Goal: Task Accomplishment & Management: Use online tool/utility

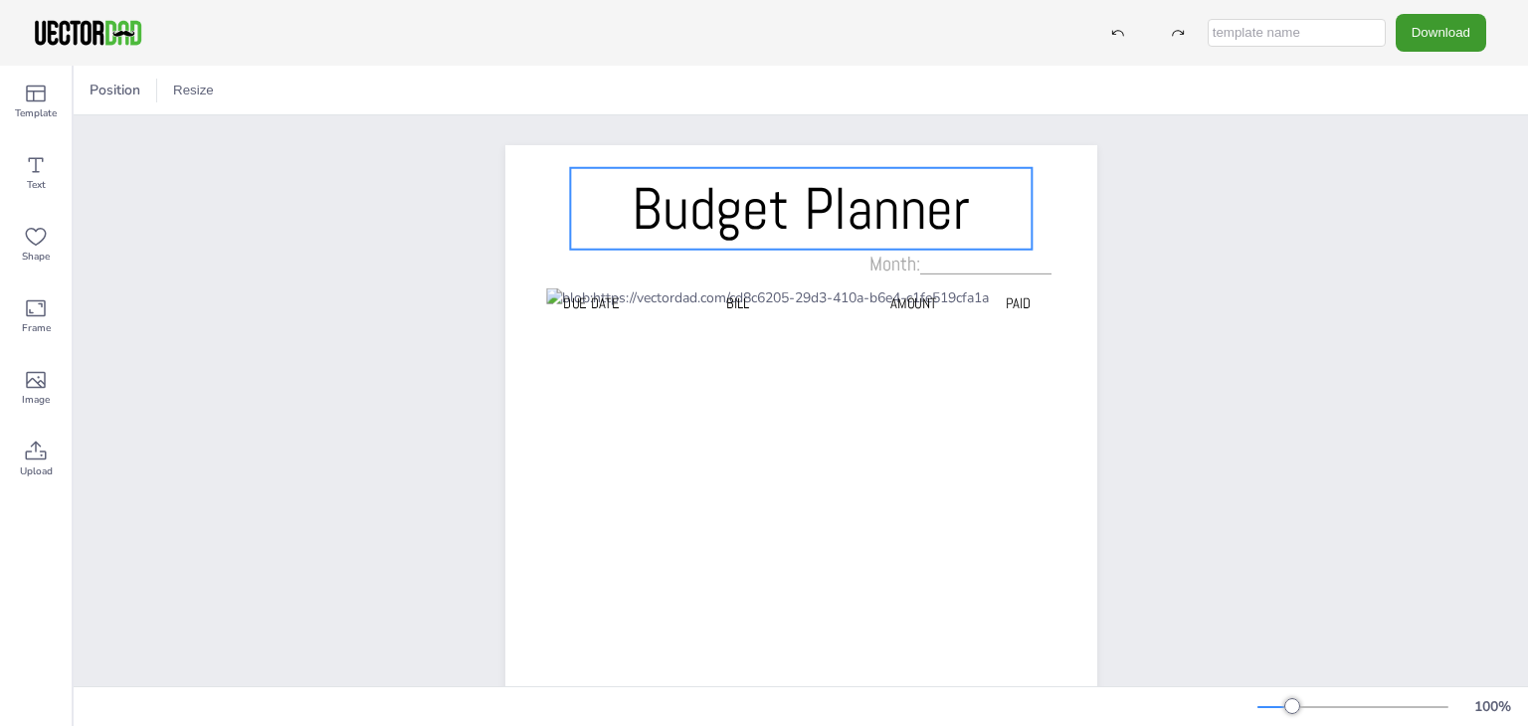
click at [839, 228] on span "Budget Planner" at bounding box center [801, 208] width 338 height 75
click at [348, 94] on icon at bounding box center [357, 90] width 18 height 19
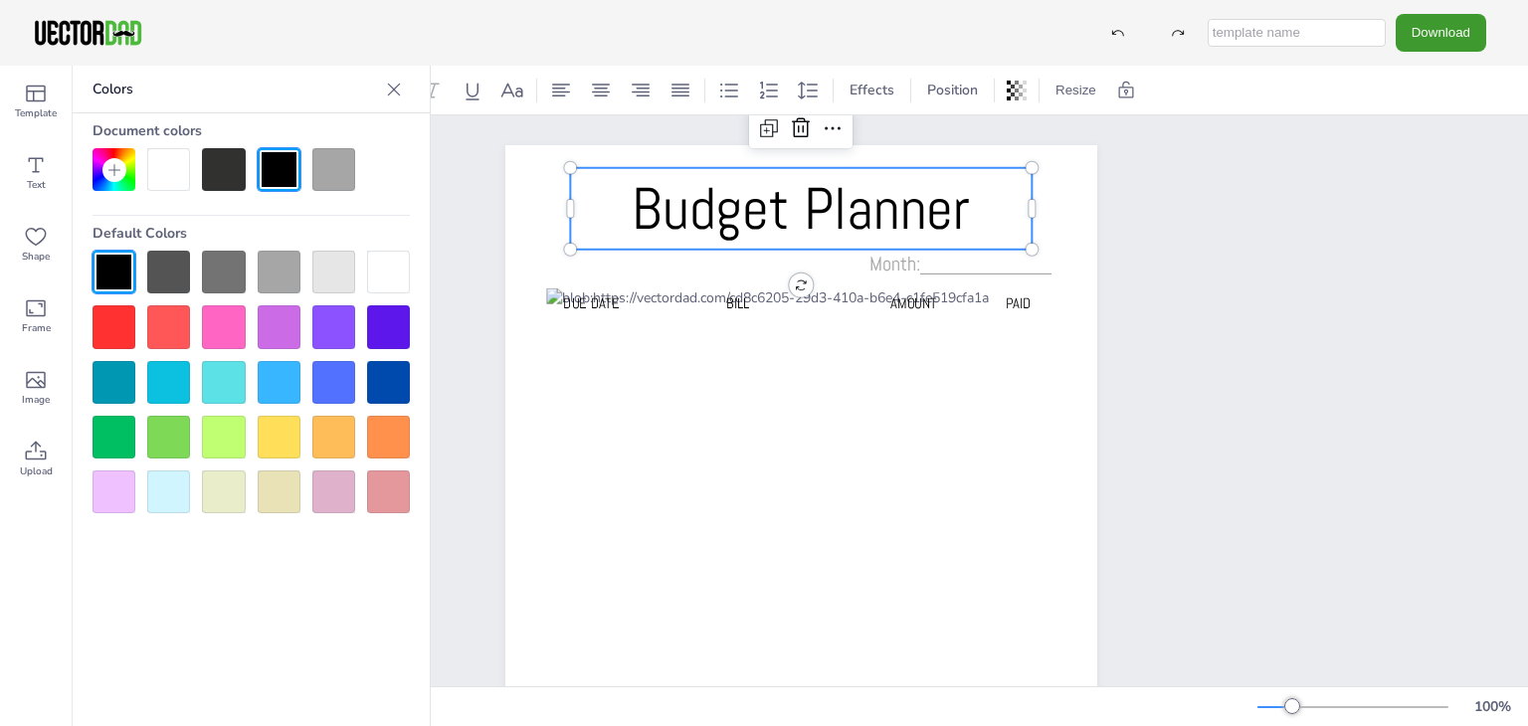
click at [394, 93] on icon at bounding box center [394, 90] width 20 height 20
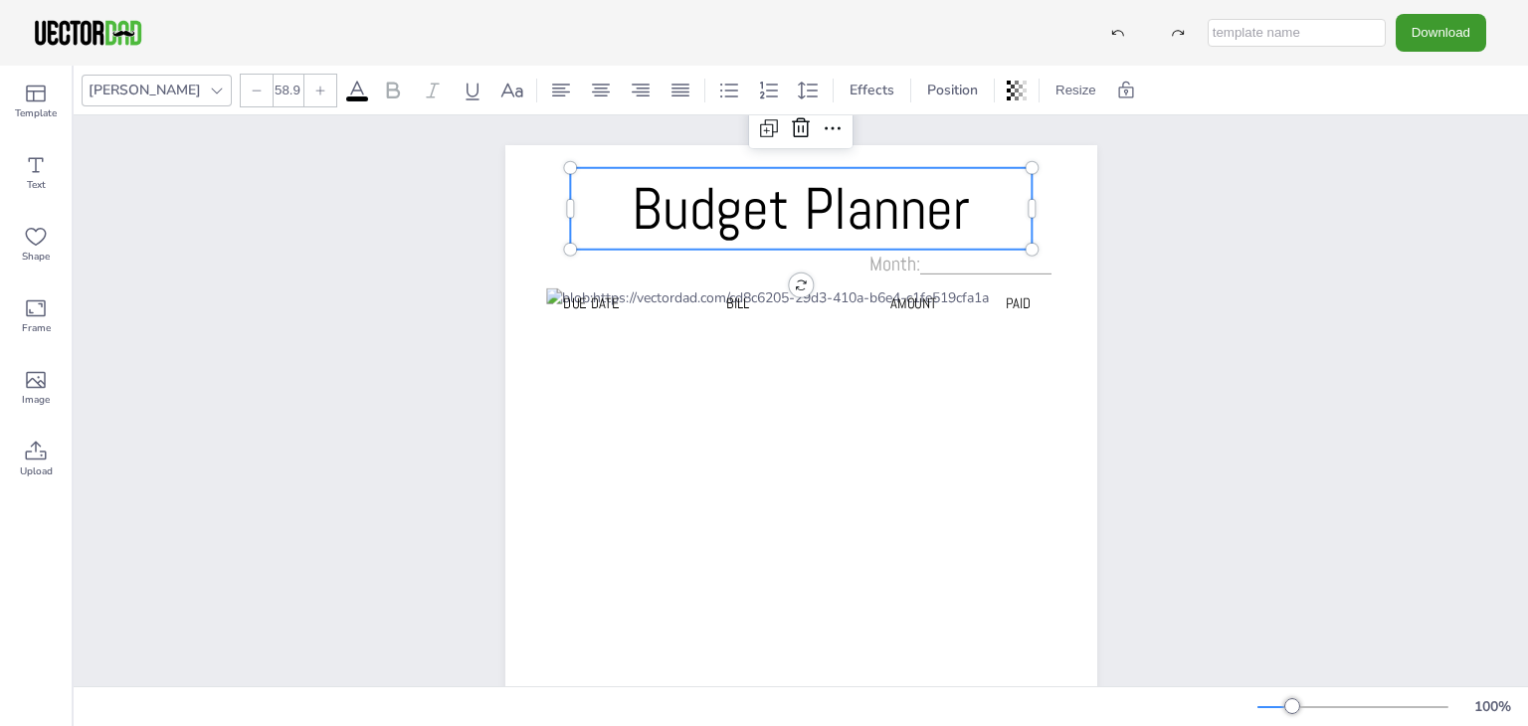
click at [209, 89] on icon at bounding box center [217, 91] width 16 height 16
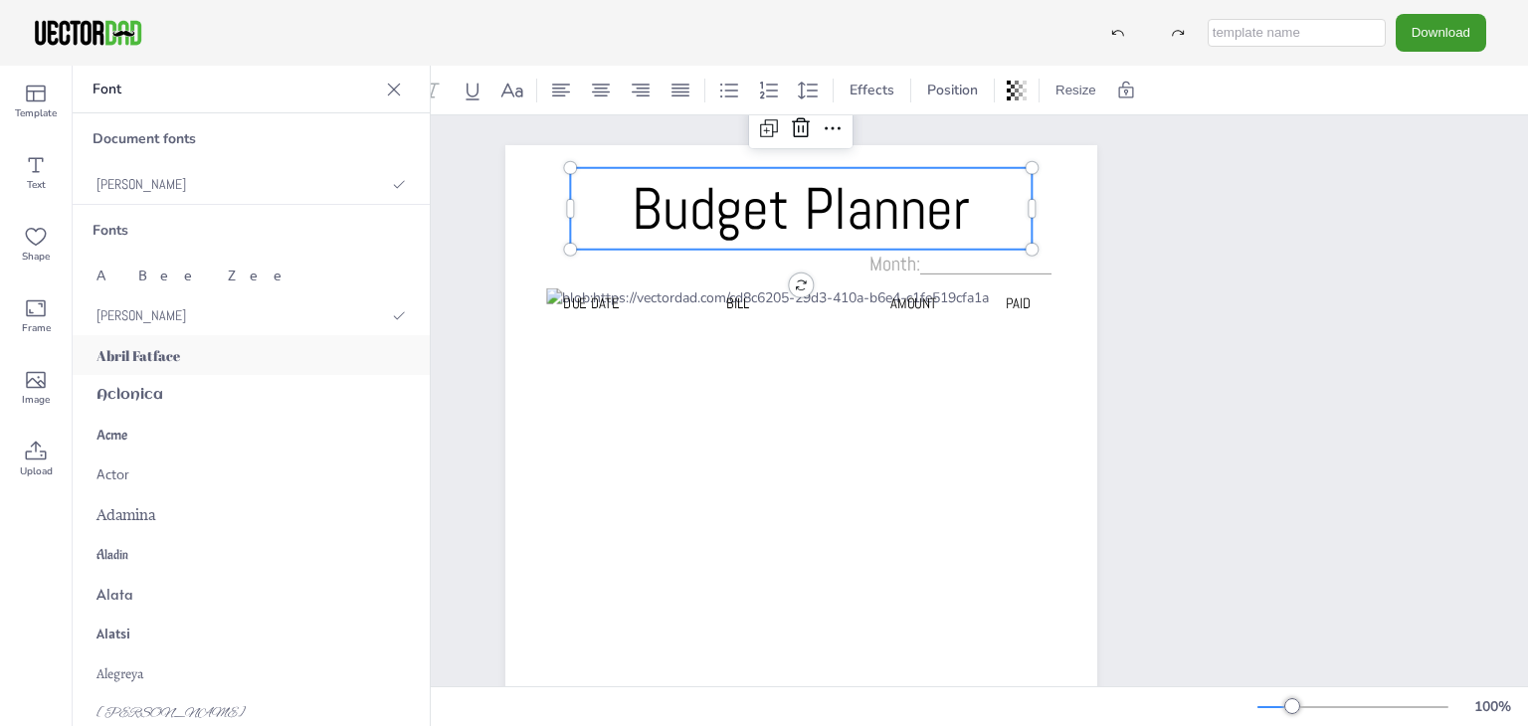
click at [170, 362] on span "Abril Fatface" at bounding box center [139, 355] width 84 height 19
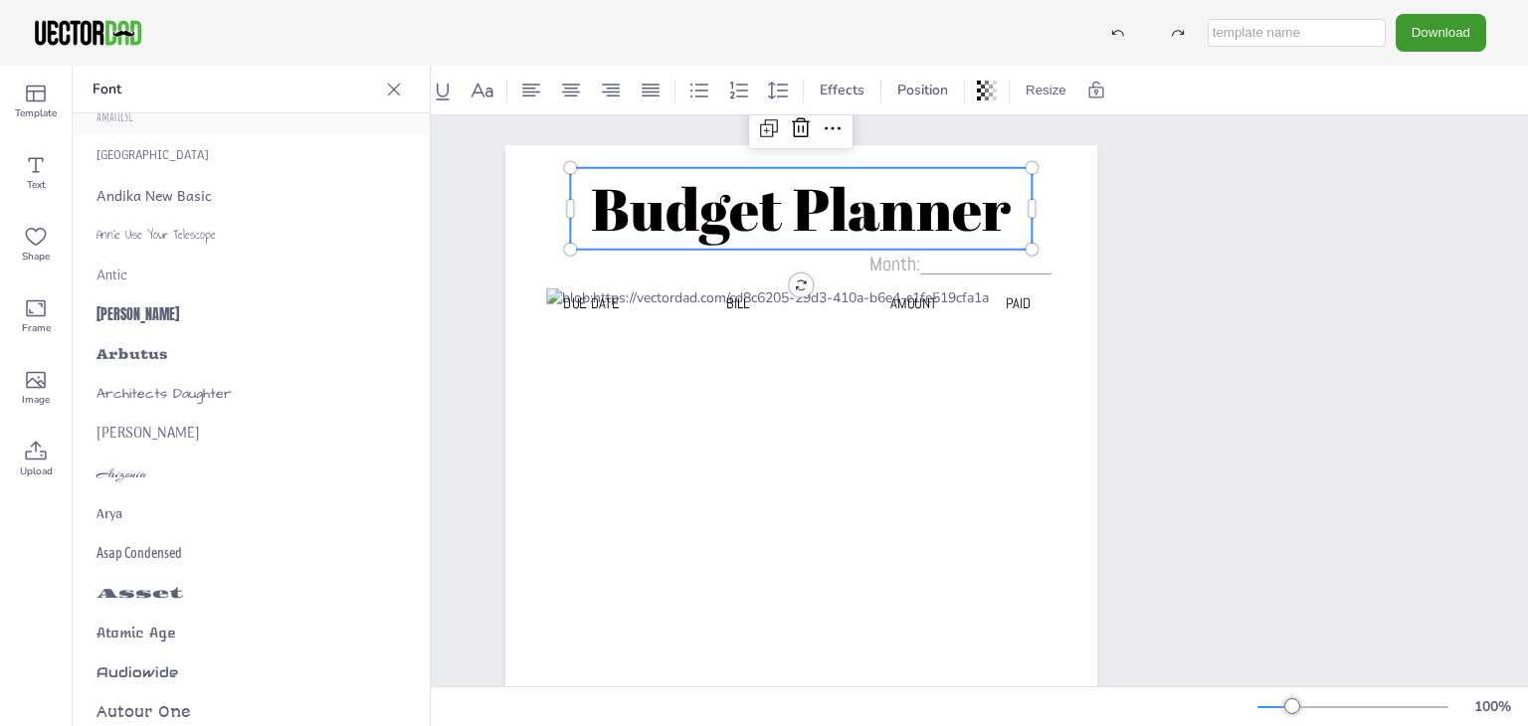
scroll to position [994, 0]
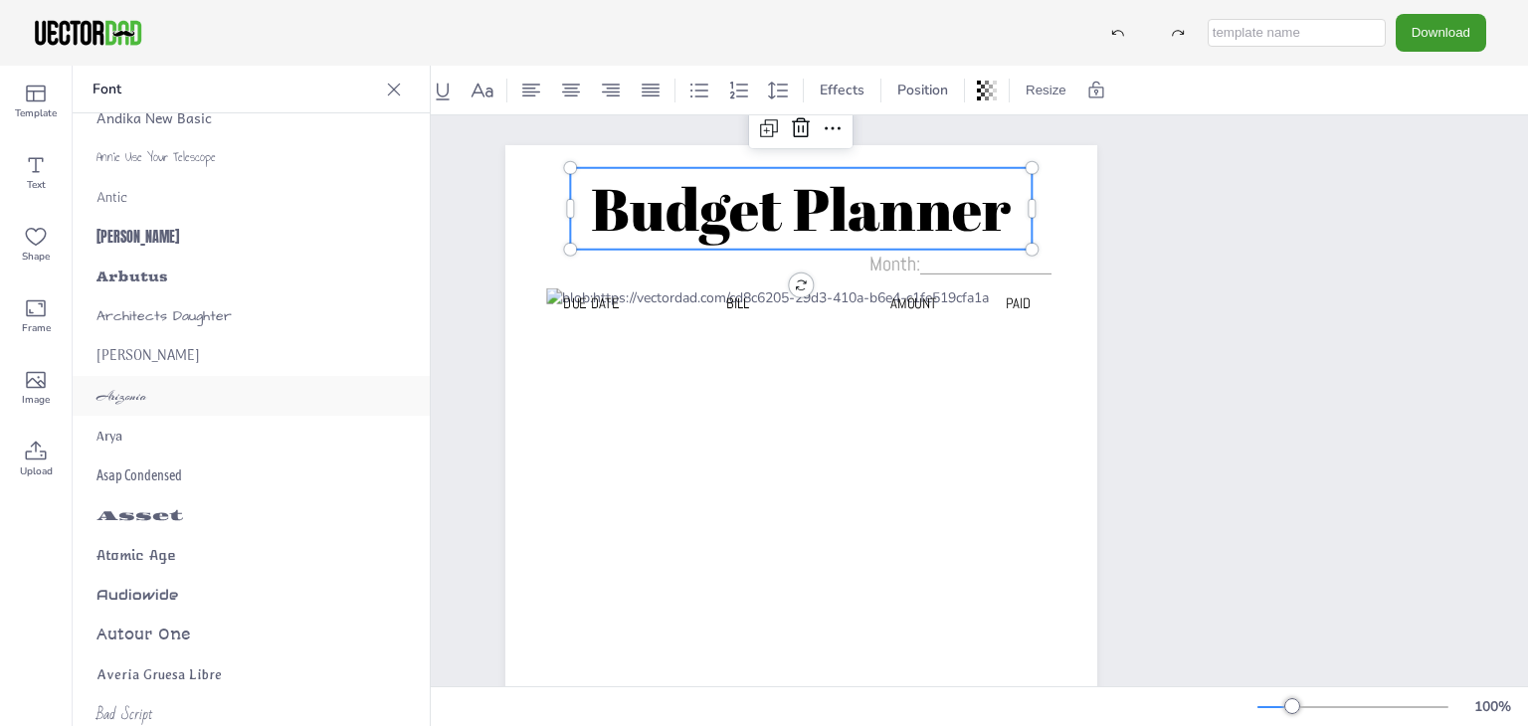
click at [153, 391] on div "Arizonia" at bounding box center [251, 396] width 357 height 40
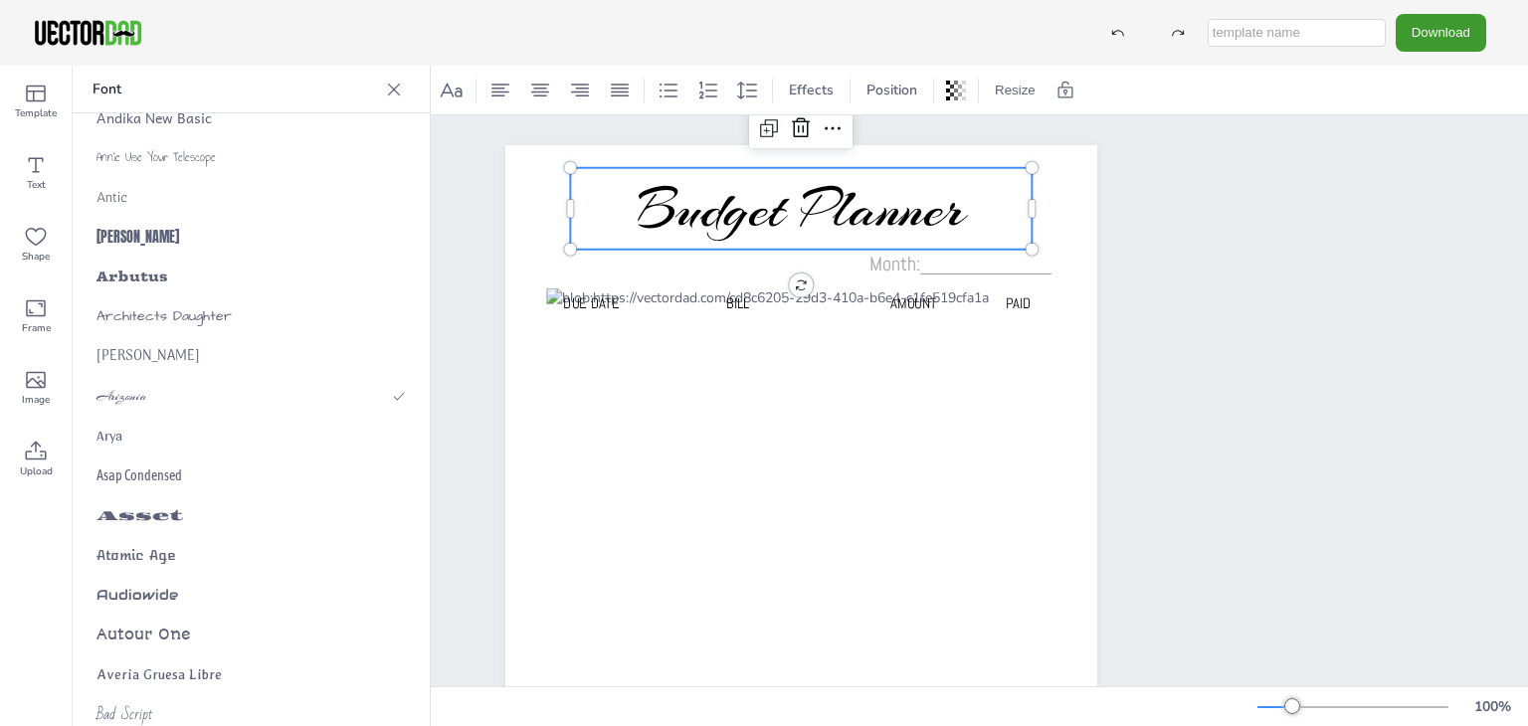
click at [1125, 283] on div "Budget Planner Due Date BILL AMOUNT PAID Month:____________" at bounding box center [801, 564] width 763 height 898
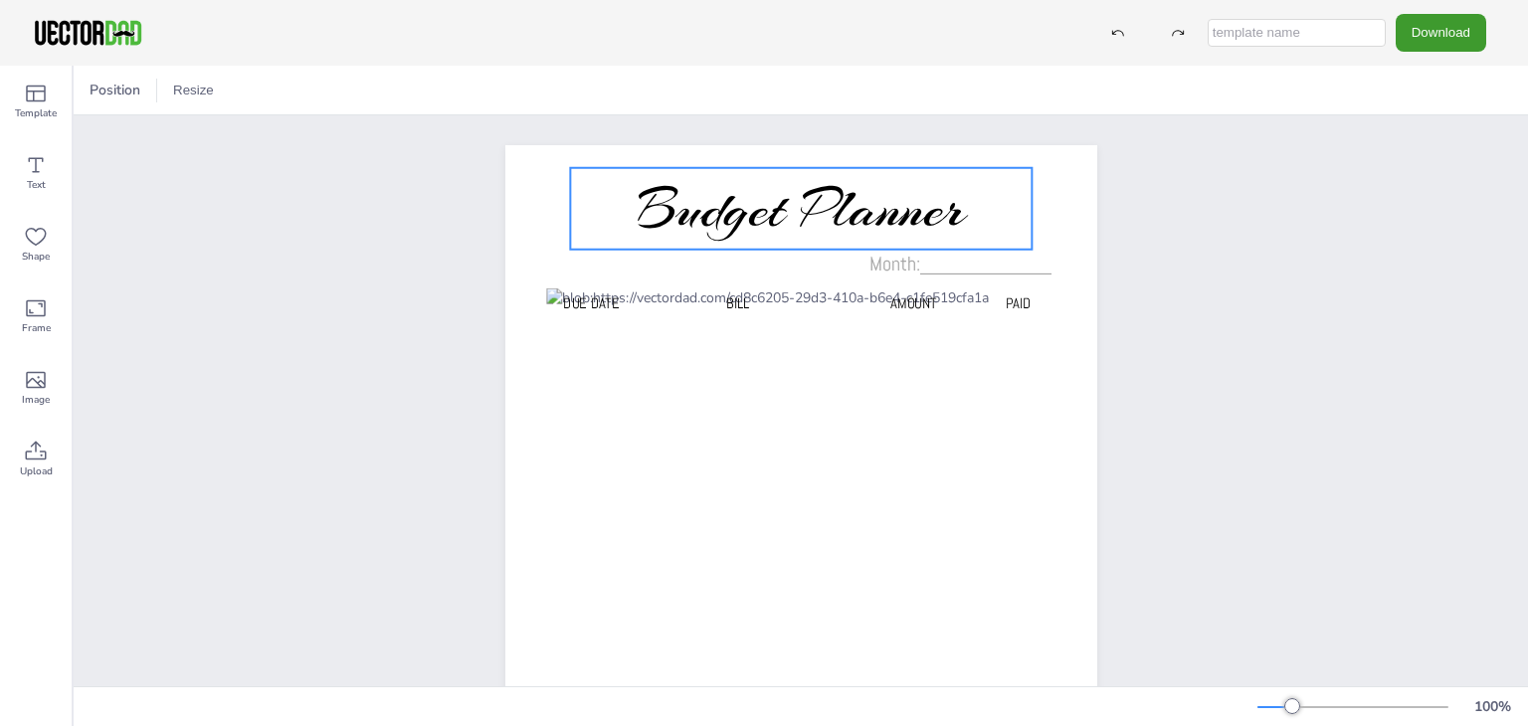
click at [805, 212] on span "Budget Planner" at bounding box center [801, 209] width 329 height 74
click at [796, 212] on span "Budget Planner" at bounding box center [801, 209] width 329 height 74
click at [608, 203] on p "Budget Planner" at bounding box center [801, 209] width 462 height 82
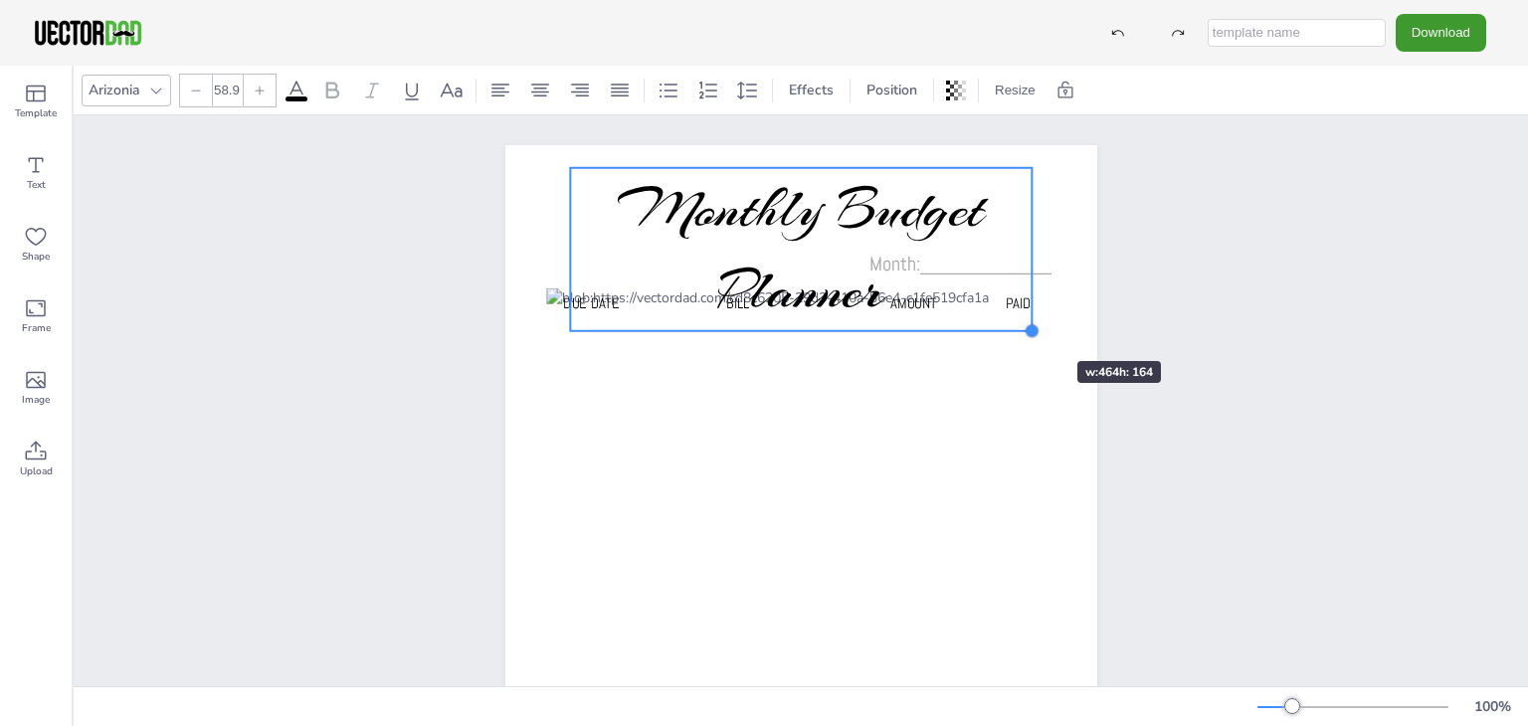
drag, startPoint x: 1024, startPoint y: 325, endPoint x: 1012, endPoint y: 325, distance: 11.9
click at [1012, 325] on div "Monthly Budget Planner Due Date BILL AMOUNT PAID Month:____________ Monthly Bud…" at bounding box center [802, 564] width 592 height 838
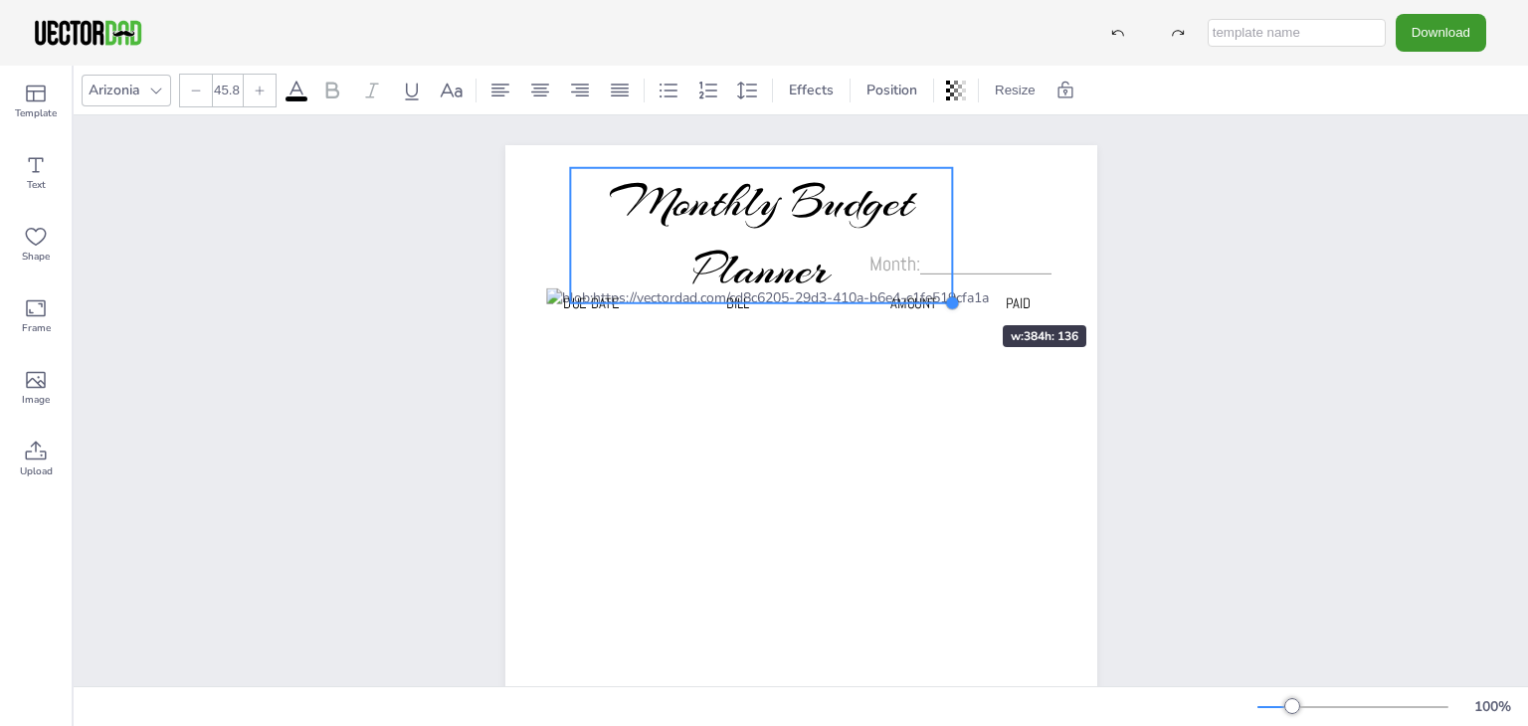
type input "45.7"
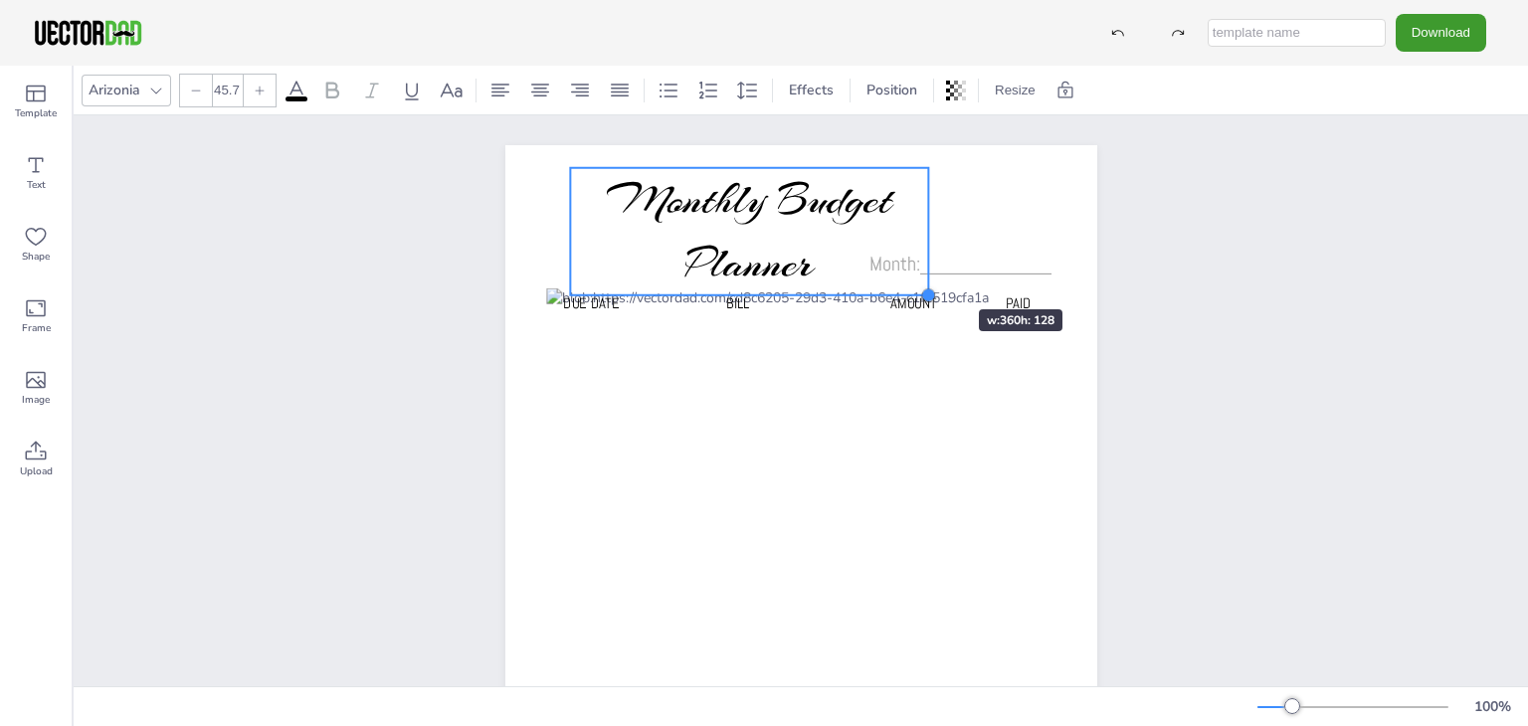
drag, startPoint x: 1023, startPoint y: 330, endPoint x: 919, endPoint y: 274, distance: 118.0
click at [919, 274] on div "Monthly Budget Planner Due Date BILL AMOUNT PAID Month:____________ Monthly Bud…" at bounding box center [802, 564] width 592 height 838
click at [1030, 231] on div at bounding box center [802, 564] width 592 height 838
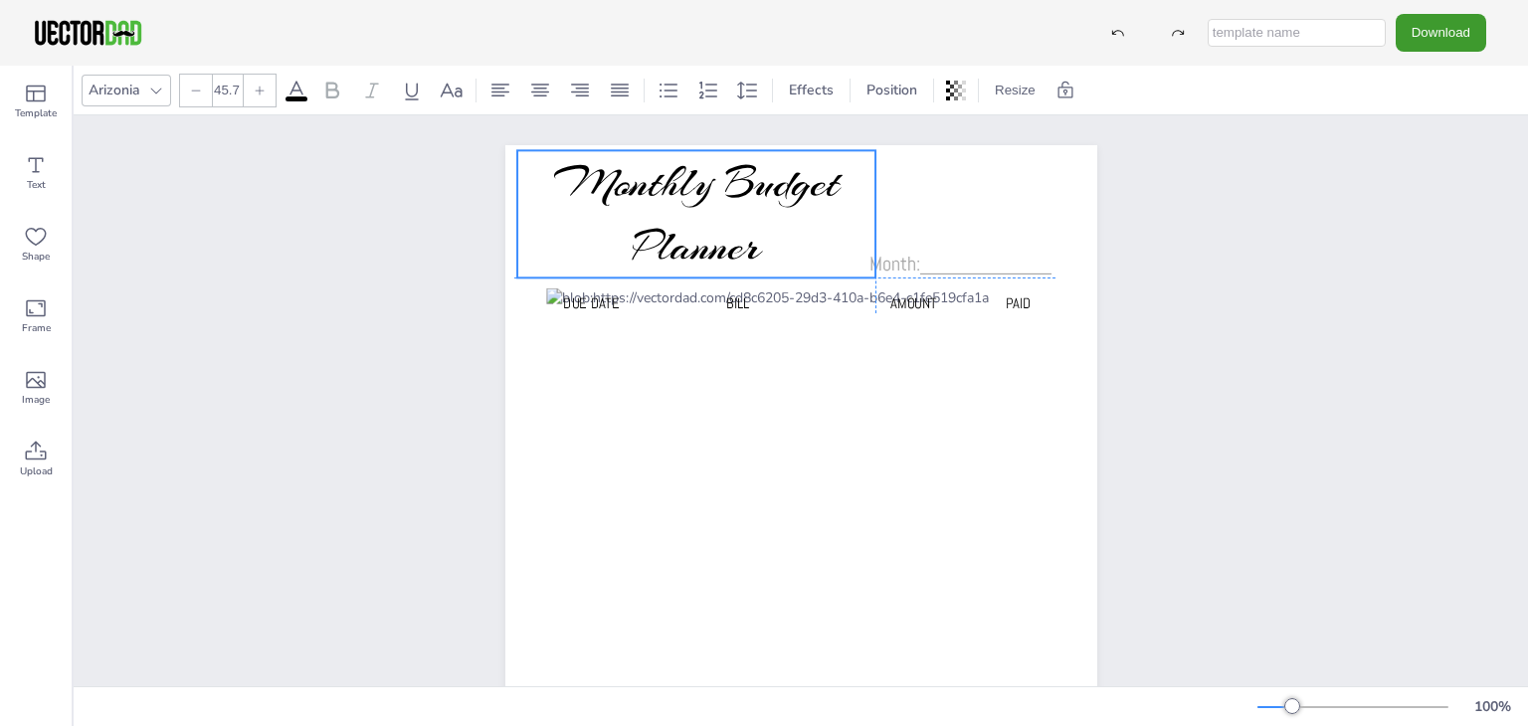
drag, startPoint x: 724, startPoint y: 224, endPoint x: 669, endPoint y: 209, distance: 57.7
click at [669, 209] on span "Monthly Budget Planner" at bounding box center [696, 214] width 285 height 120
click at [1290, 234] on div "Monthly Budget Planner Due Date BILL AMOUNT PAID Month:____________" at bounding box center [801, 564] width 1455 height 898
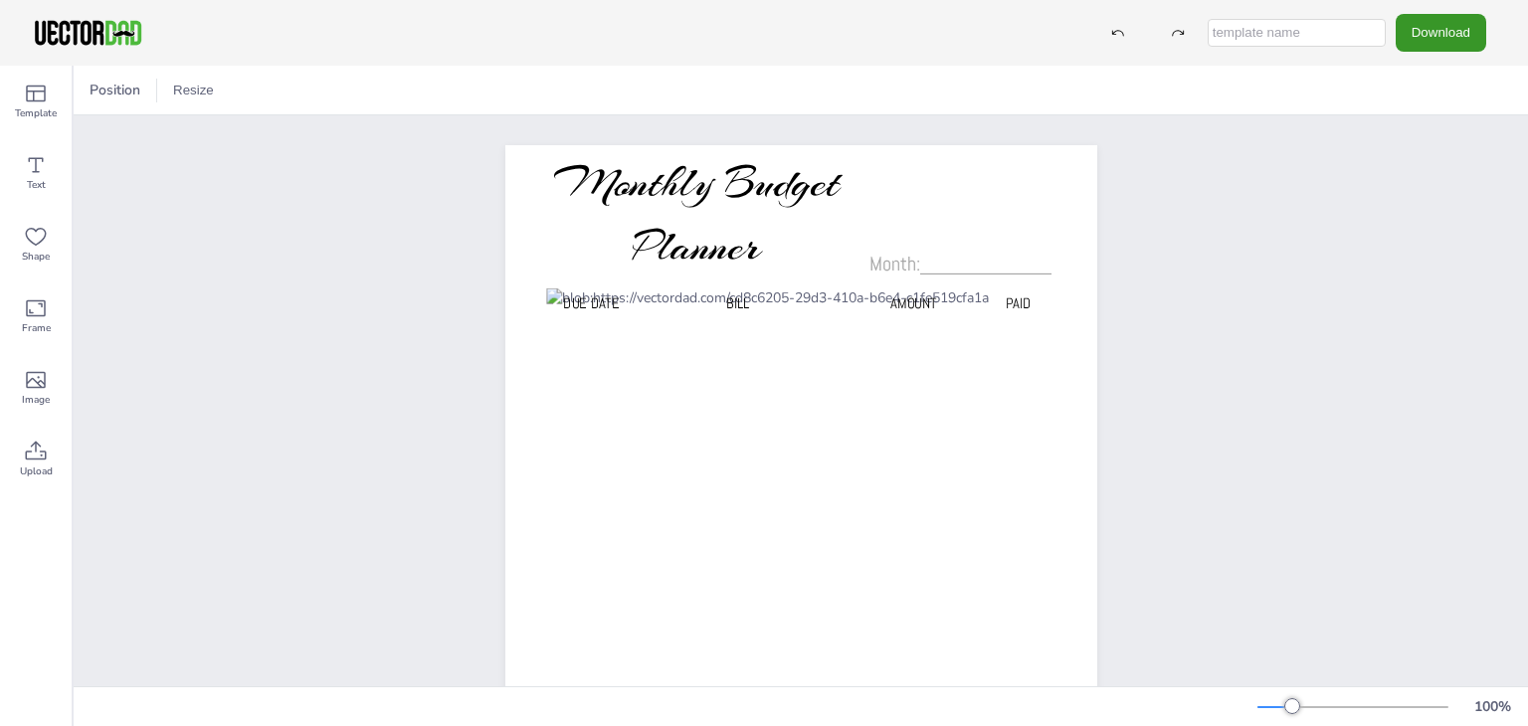
click at [1404, 26] on button "Download" at bounding box center [1441, 32] width 91 height 37
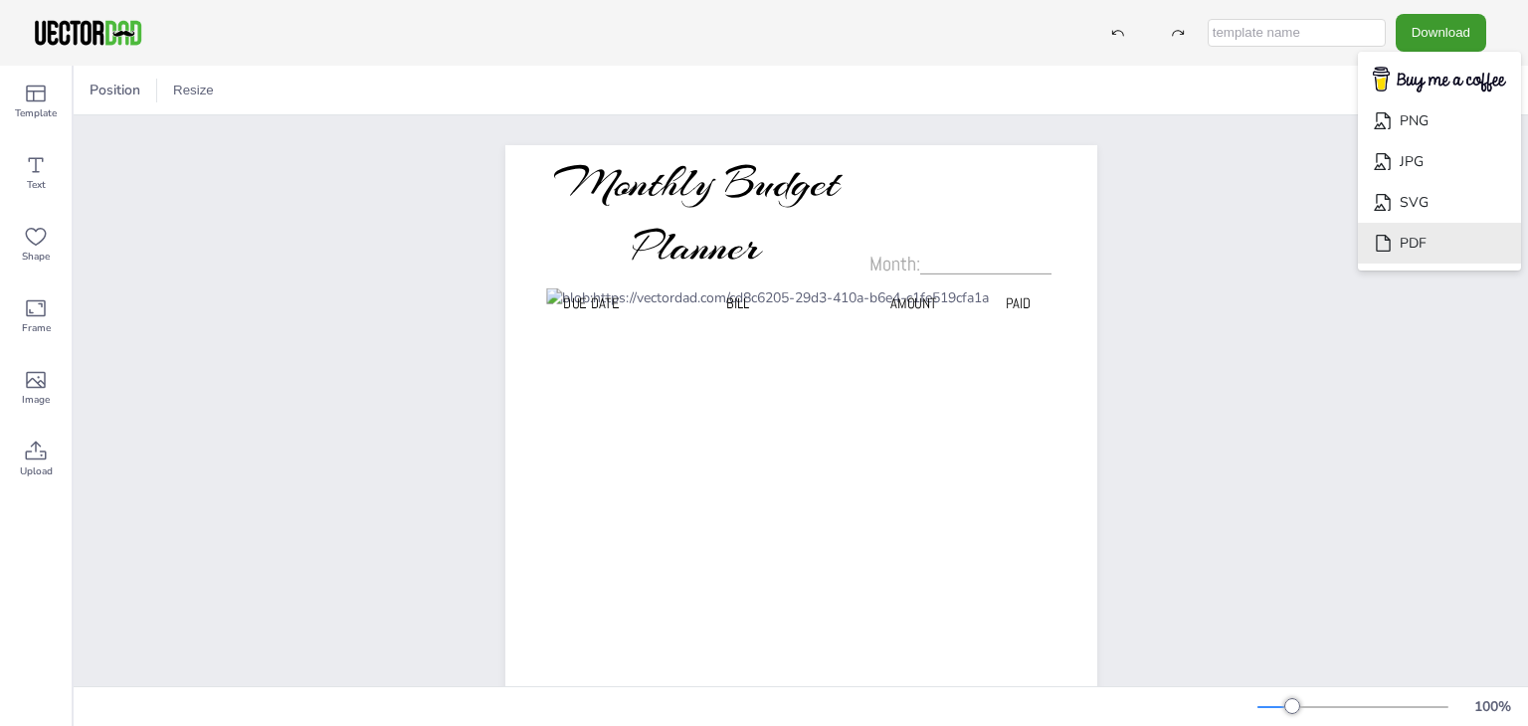
click at [1426, 244] on li "PDF" at bounding box center [1439, 243] width 163 height 41
